Goal: Information Seeking & Learning: Learn about a topic

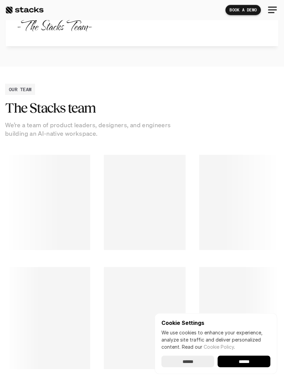
scroll to position [647, 0]
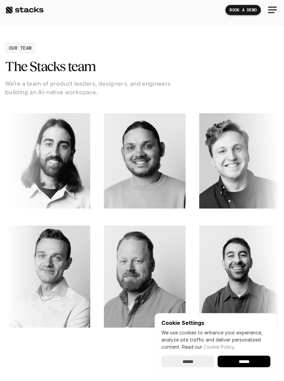
click at [244, 367] on input "******" at bounding box center [243, 362] width 53 height 12
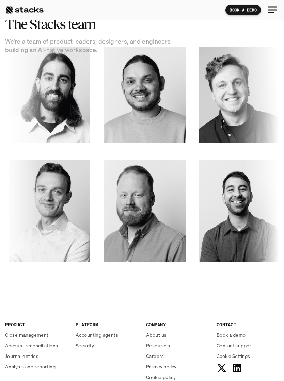
scroll to position [776, 0]
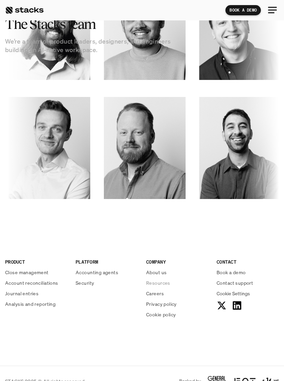
click at [155, 279] on p "Resources" at bounding box center [158, 282] width 24 height 7
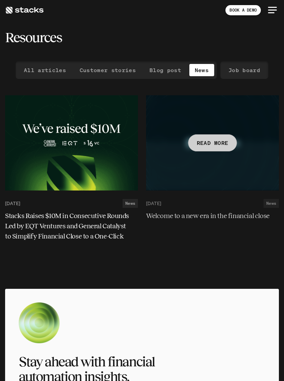
click at [170, 219] on h5 "Welcome to a new era in the financial close" at bounding box center [208, 216] width 124 height 10
click at [214, 146] on html "Resources BOOK A DEMO All articles Customer stories Blog post News Job board [D…" at bounding box center [142, 364] width 284 height 729
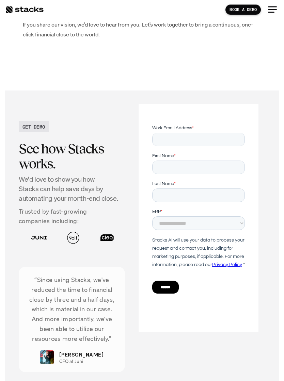
scroll to position [1183, 0]
